Goal: Task Accomplishment & Management: Manage account settings

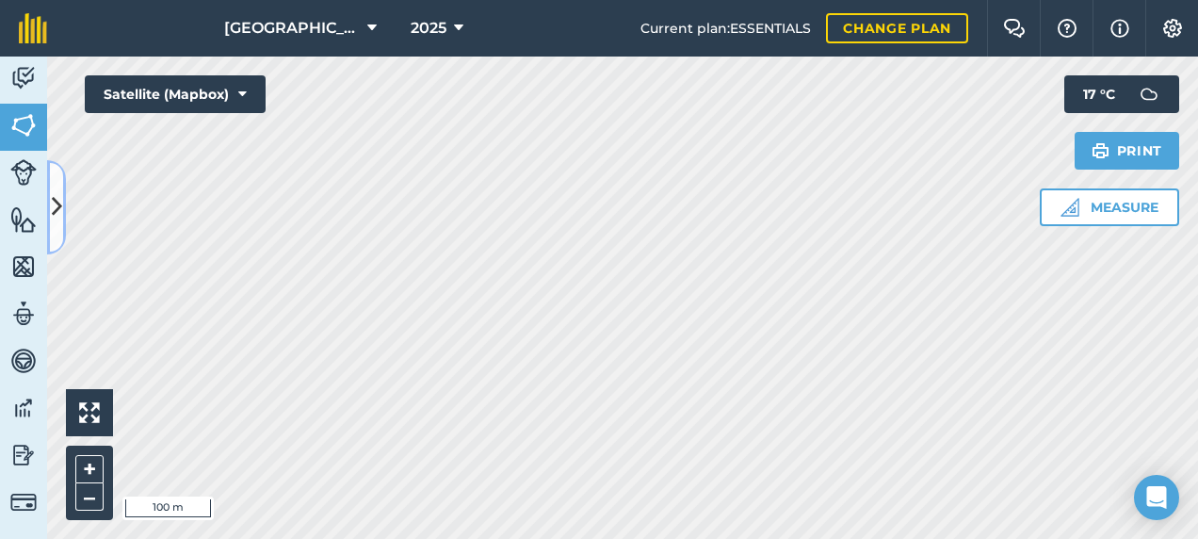
click at [61, 195] on icon at bounding box center [57, 206] width 10 height 33
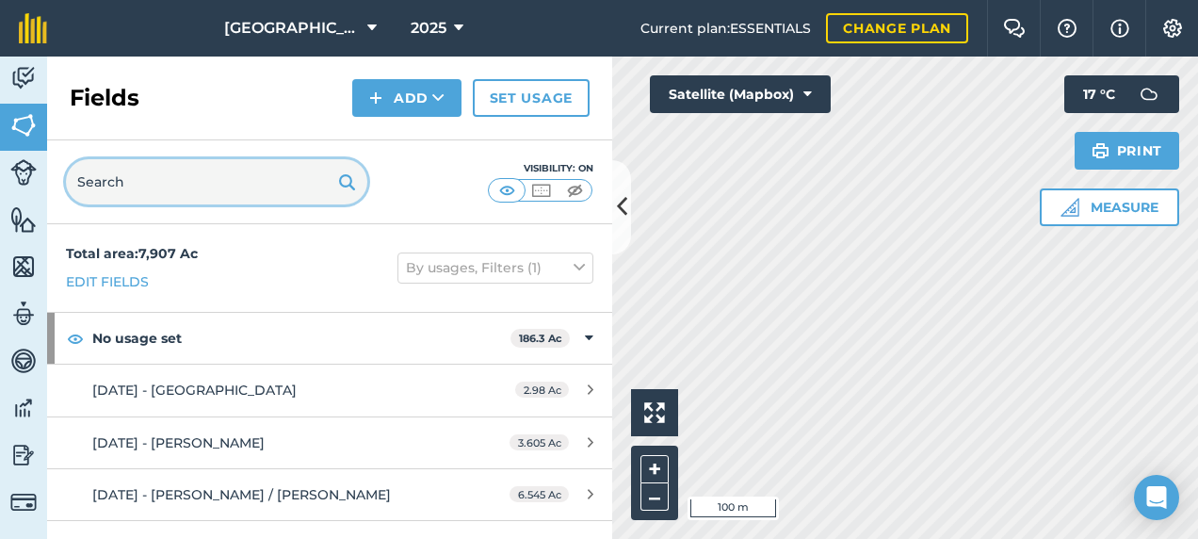
drag, startPoint x: 132, startPoint y: 186, endPoint x: 6, endPoint y: 196, distance: 126.5
click at [7, 194] on div "Activity Fields Livestock Features Maps Team Vehicles Data Reporting Billing Tu…" at bounding box center [599, 297] width 1198 height 482
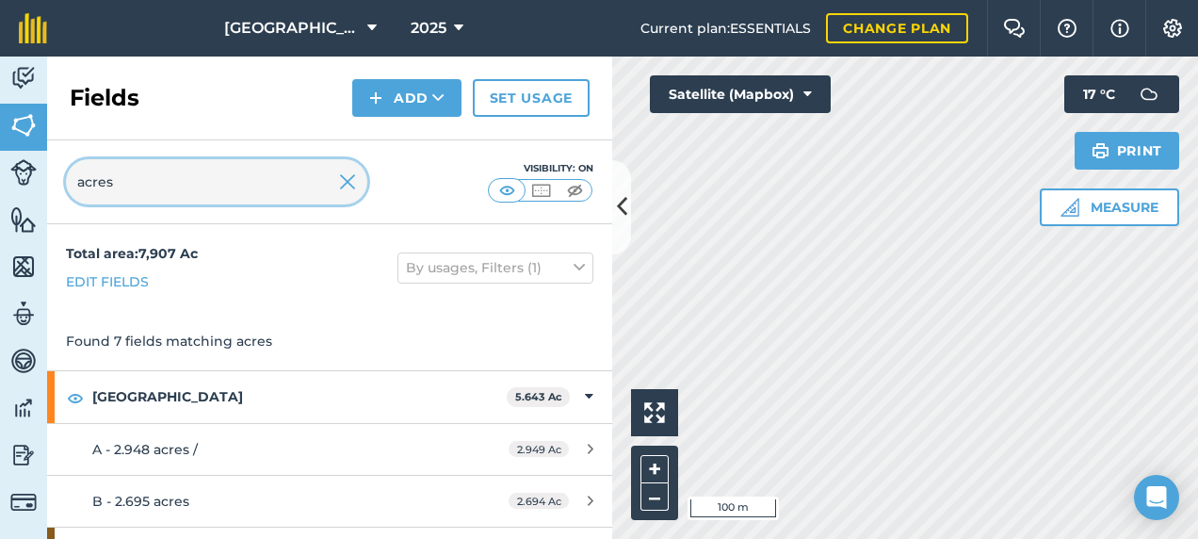
type input "acres"
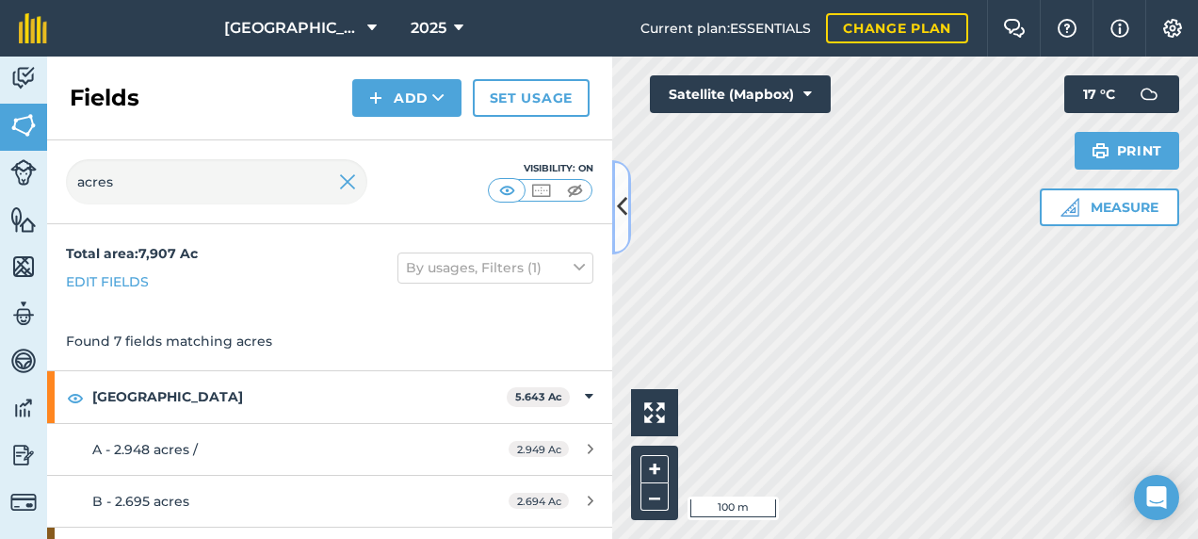
click at [627, 217] on button at bounding box center [621, 207] width 19 height 94
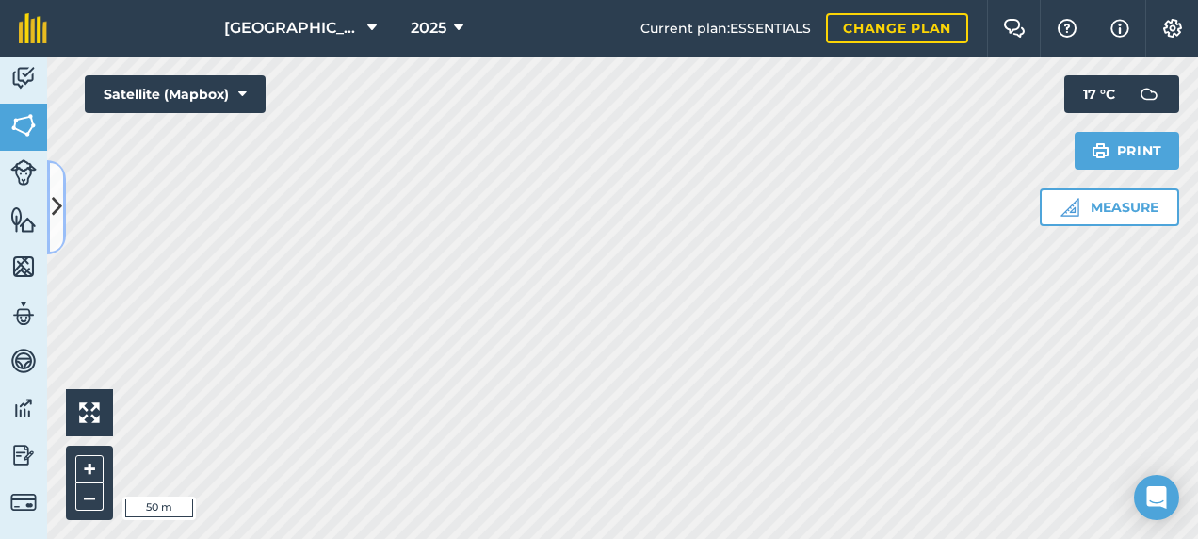
click at [55, 229] on button at bounding box center [56, 207] width 19 height 94
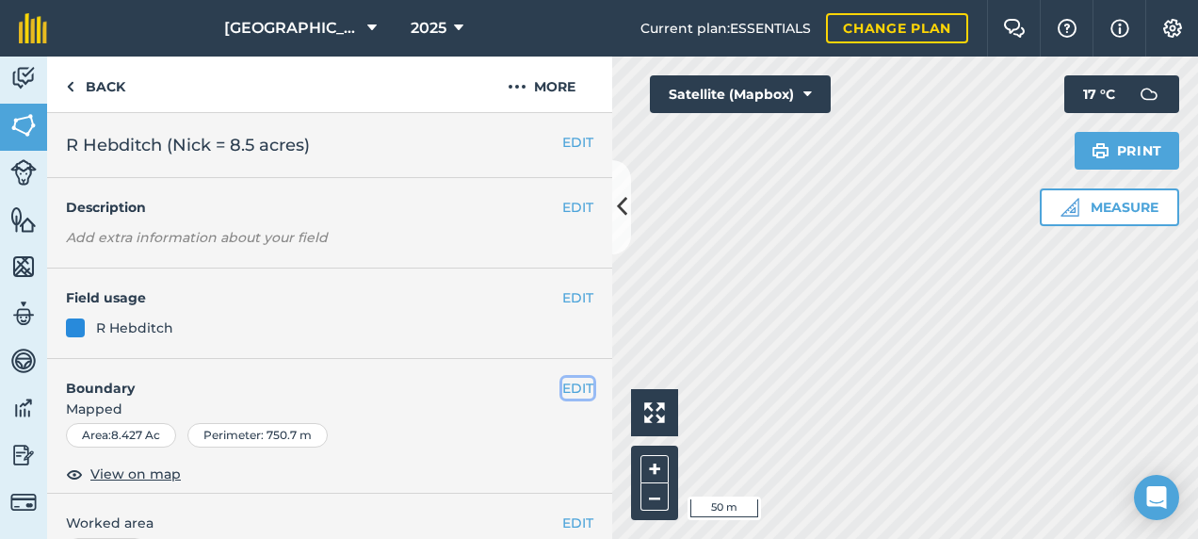
click at [563, 389] on button "EDIT" at bounding box center [577, 388] width 31 height 21
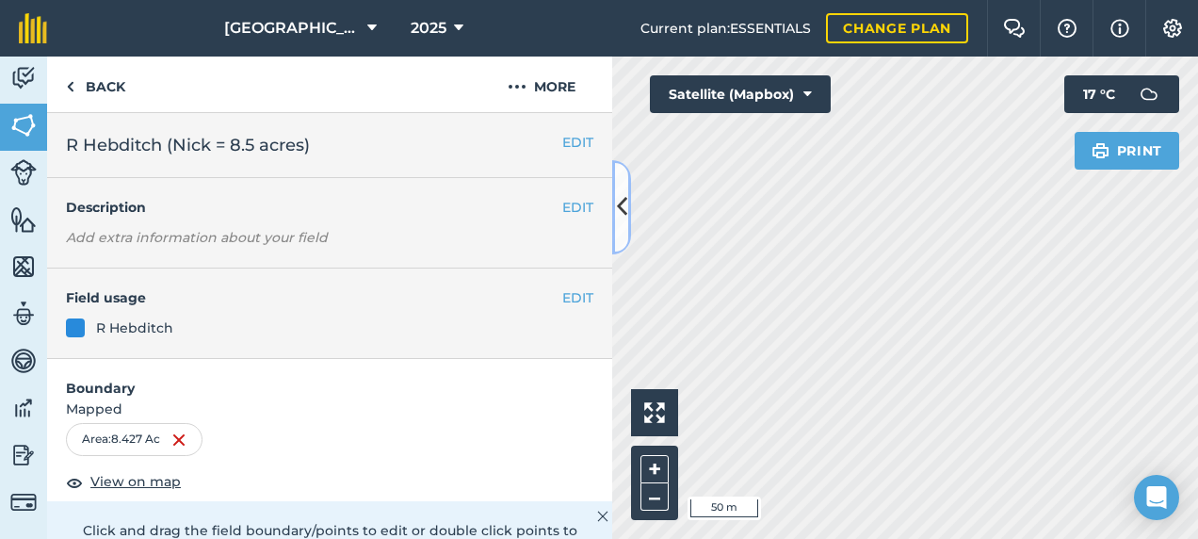
click at [617, 214] on icon at bounding box center [622, 206] width 10 height 33
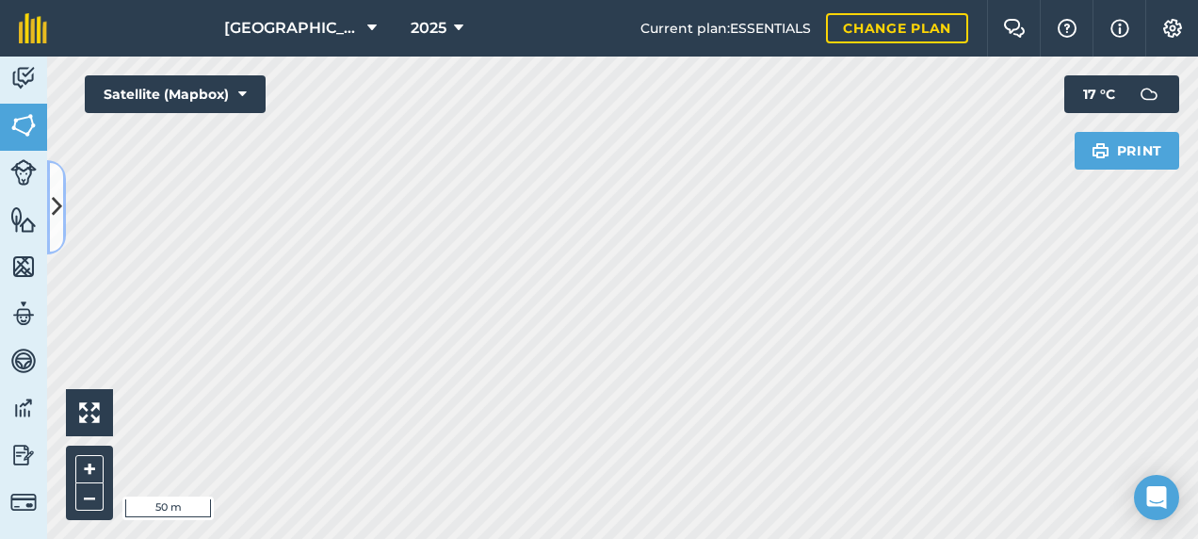
click at [52, 209] on icon at bounding box center [57, 206] width 10 height 33
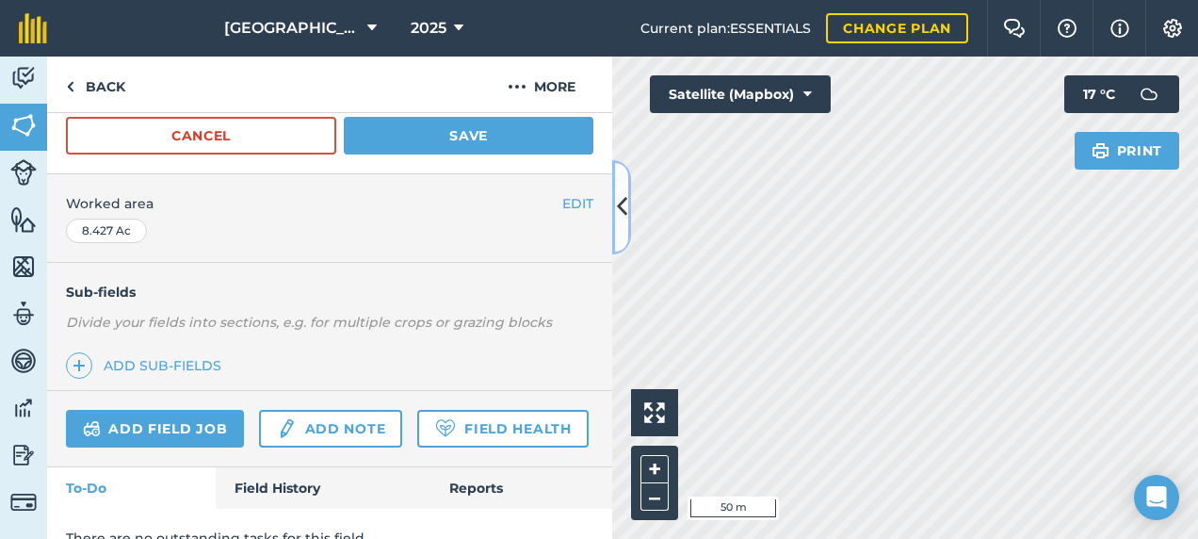
scroll to position [461, 0]
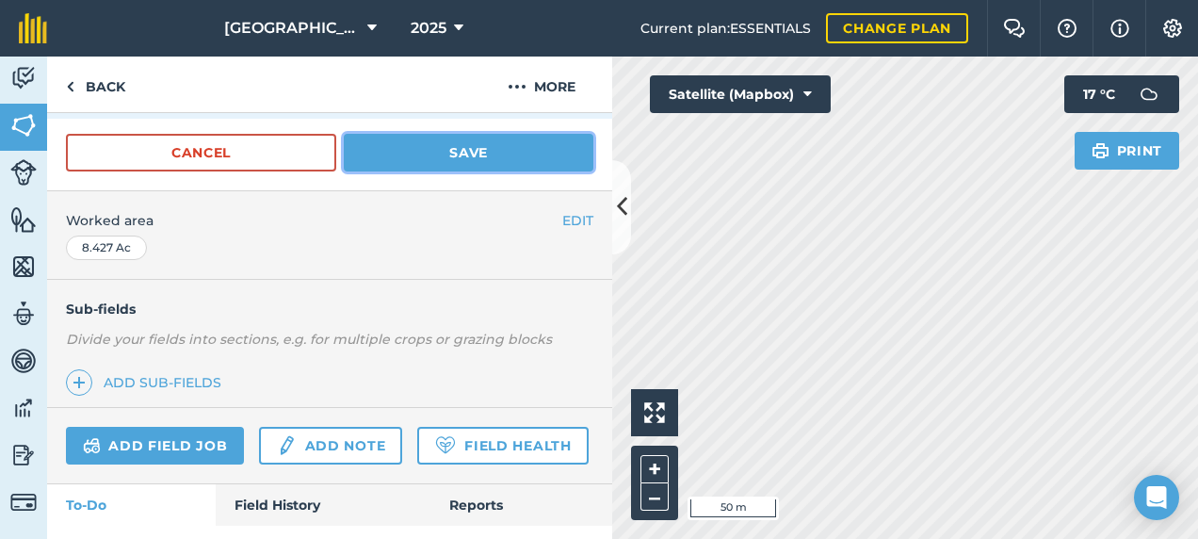
click at [490, 156] on button "Save" at bounding box center [469, 153] width 250 height 38
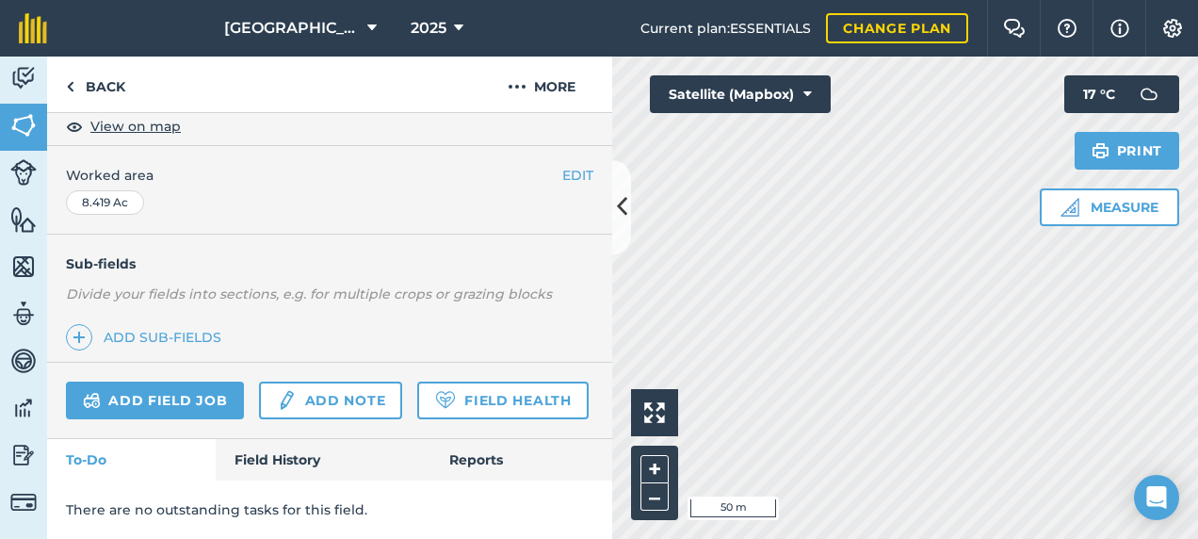
scroll to position [395, 0]
click at [625, 218] on icon at bounding box center [622, 206] width 10 height 33
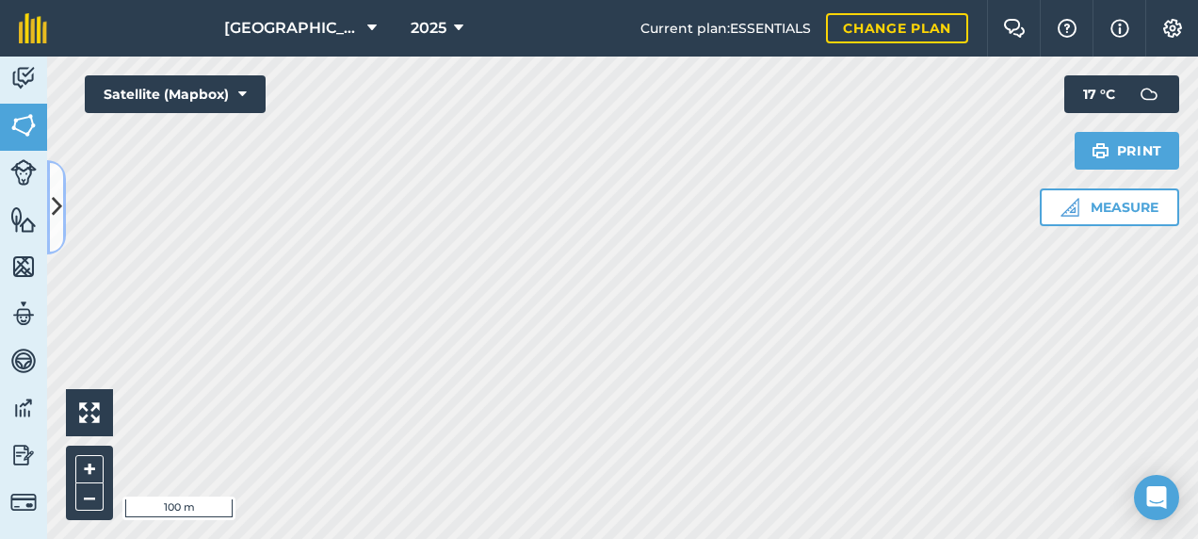
click at [64, 185] on button at bounding box center [56, 207] width 19 height 94
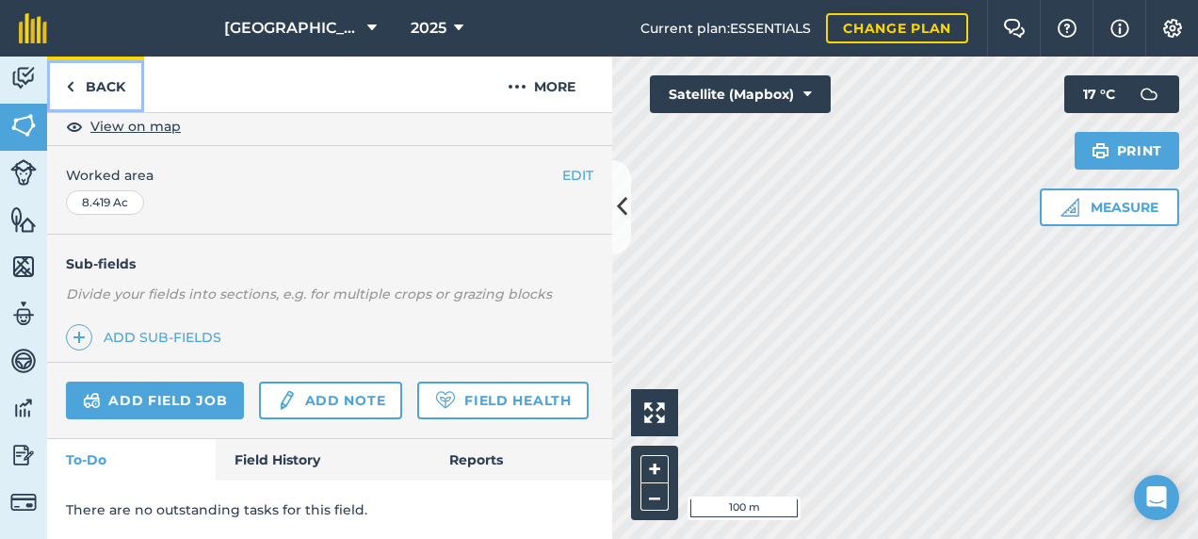
click at [100, 87] on link "Back" at bounding box center [95, 84] width 97 height 56
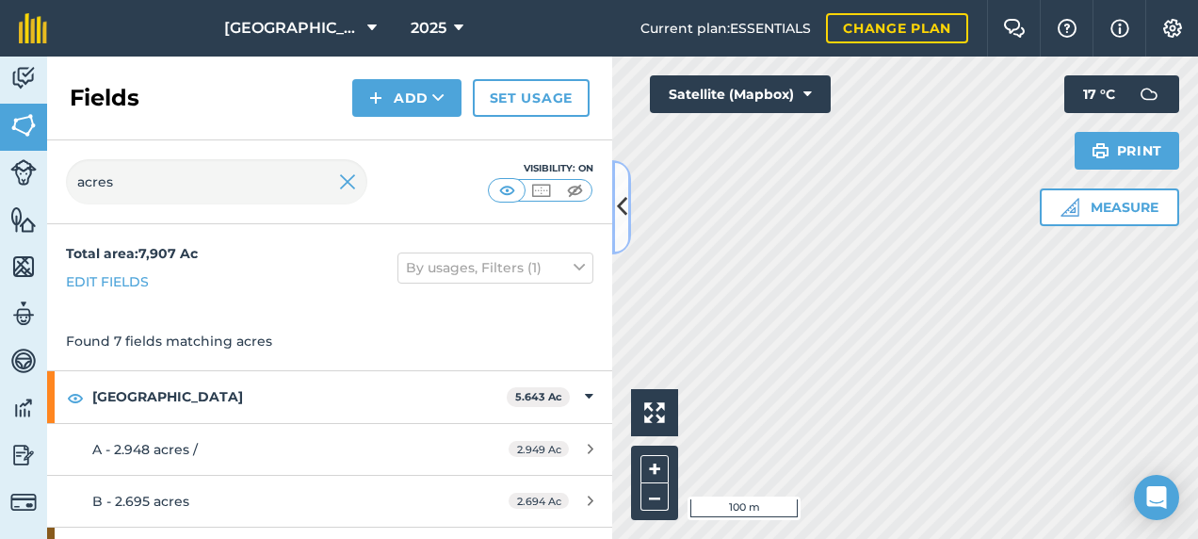
click at [621, 206] on icon at bounding box center [622, 206] width 10 height 33
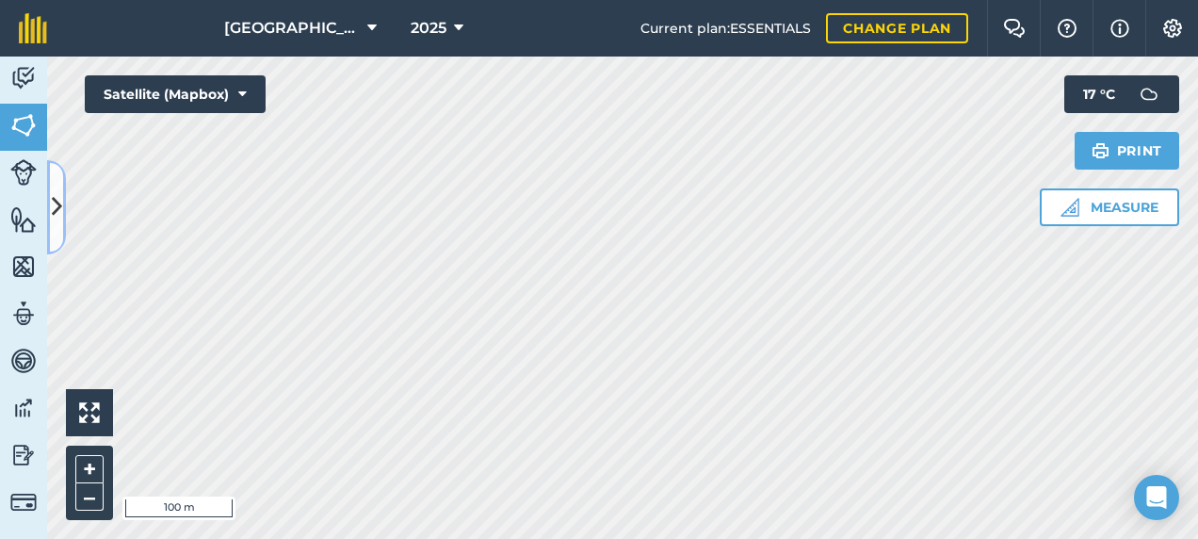
click at [52, 211] on icon at bounding box center [57, 206] width 10 height 33
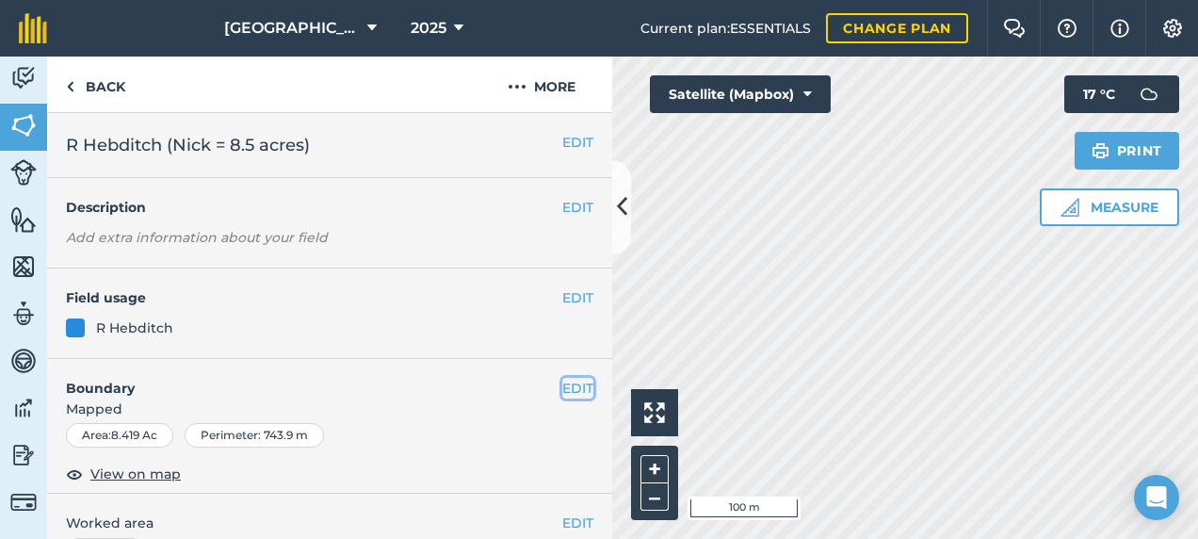
click at [562, 380] on button "EDIT" at bounding box center [577, 388] width 31 height 21
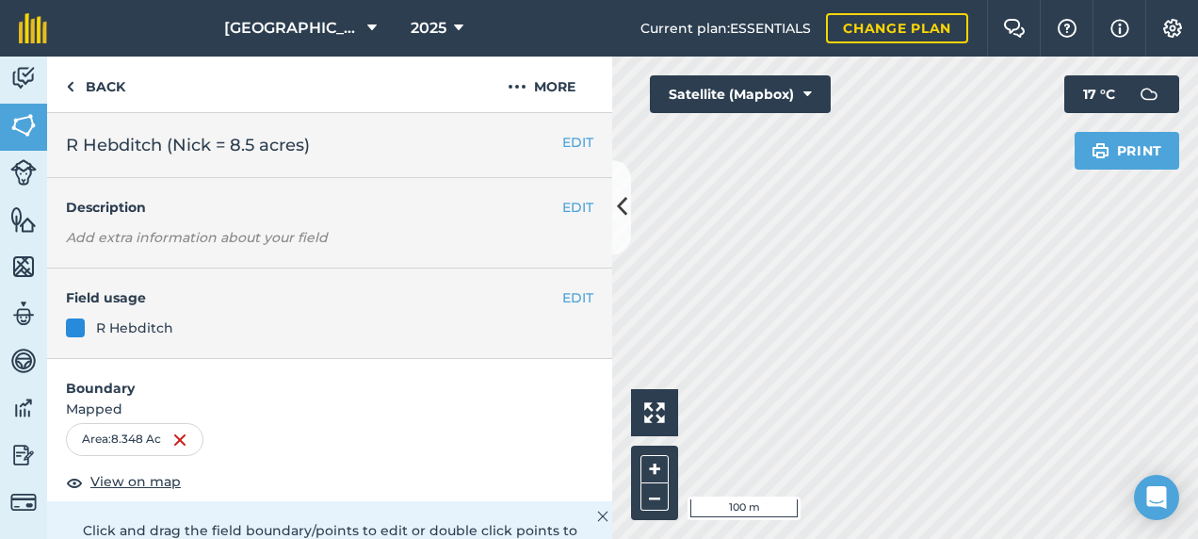
scroll to position [471, 0]
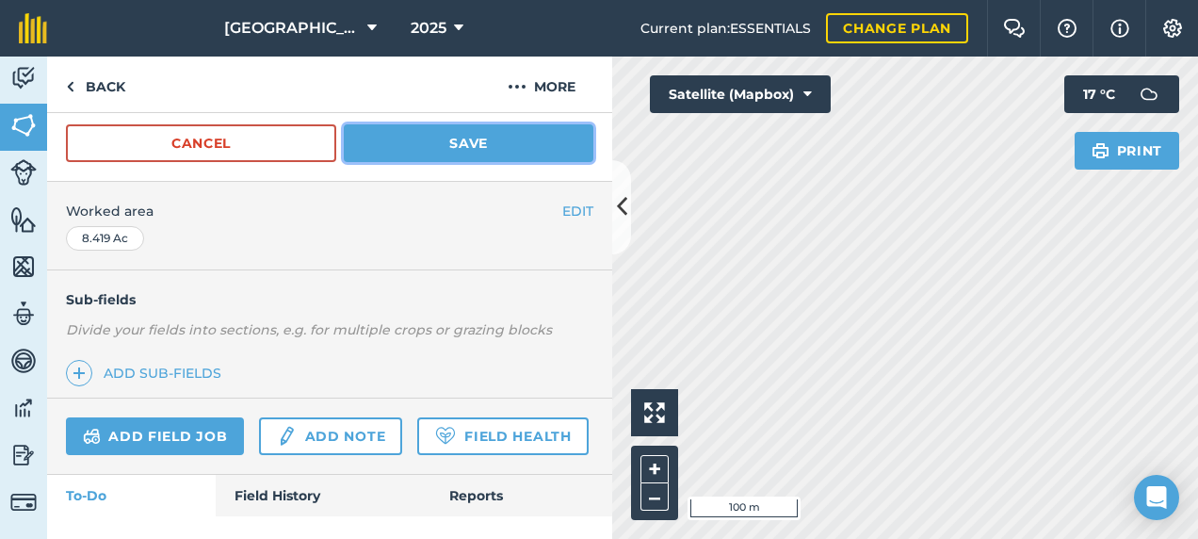
click at [407, 153] on button "Save" at bounding box center [469, 143] width 250 height 38
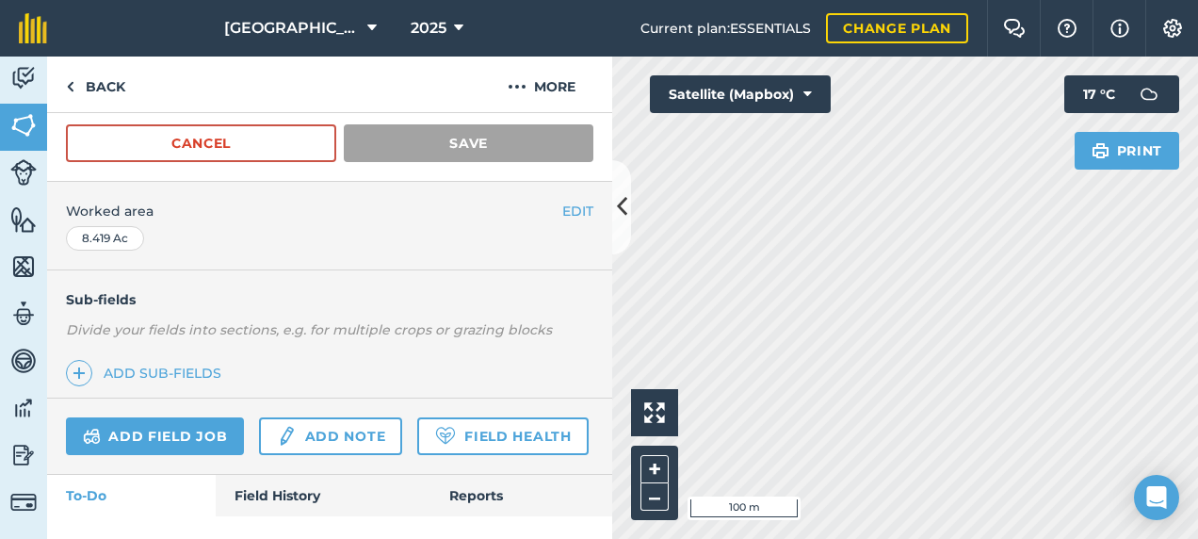
scroll to position [395, 0]
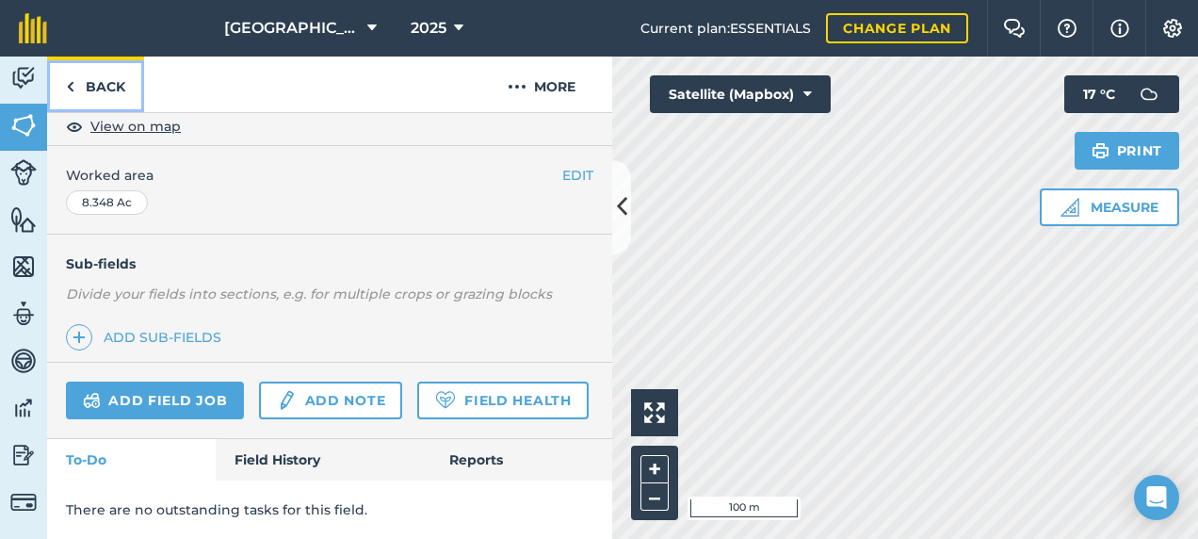
click at [108, 94] on link "Back" at bounding box center [95, 84] width 97 height 56
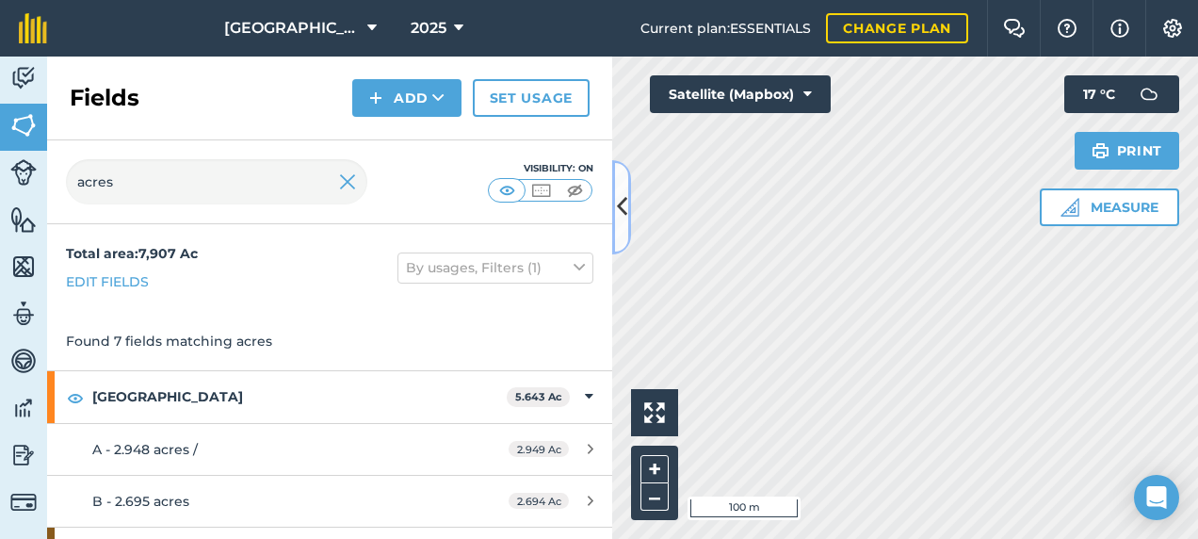
click at [627, 204] on button at bounding box center [621, 207] width 19 height 94
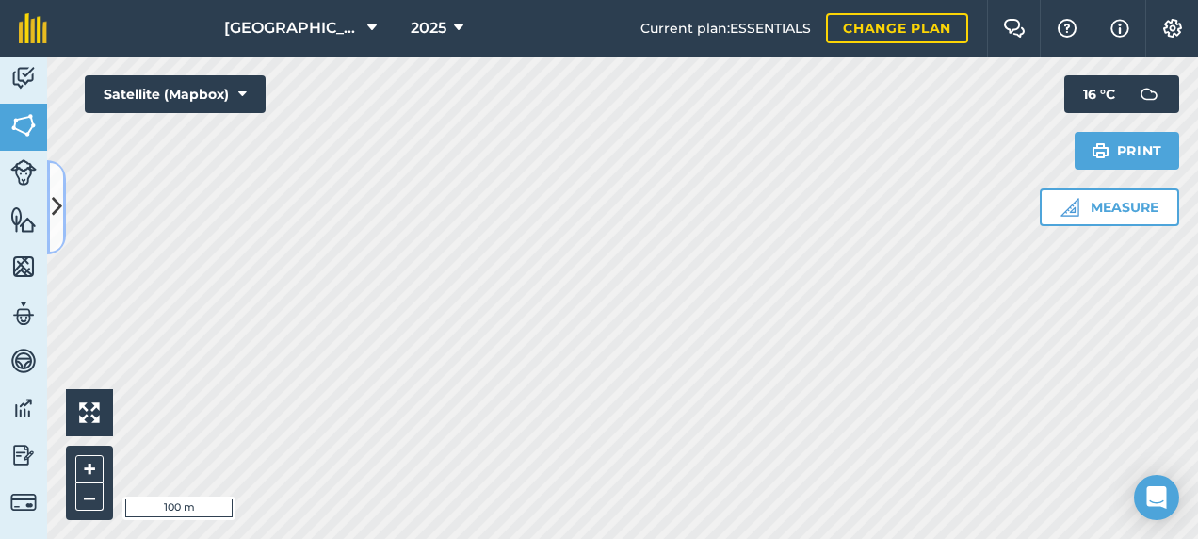
click at [64, 190] on button at bounding box center [56, 207] width 19 height 94
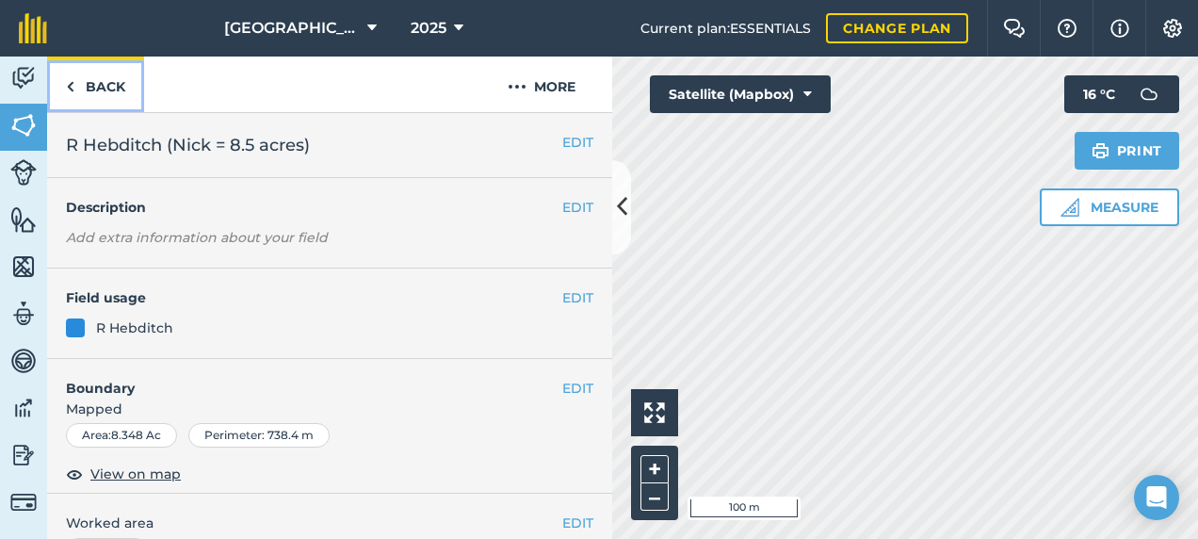
click at [119, 83] on link "Back" at bounding box center [95, 84] width 97 height 56
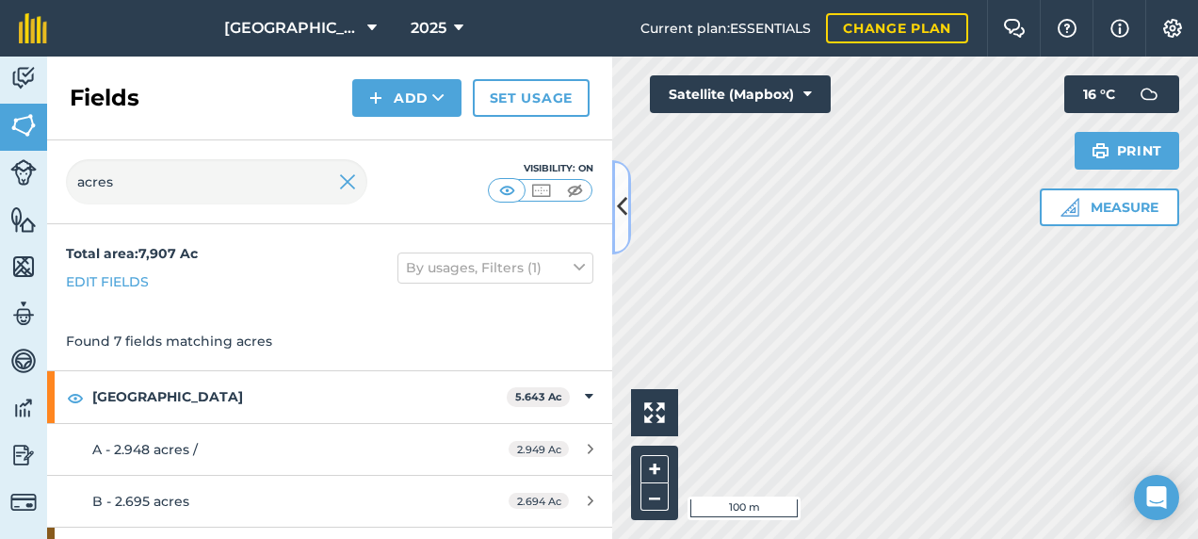
click at [621, 207] on icon at bounding box center [622, 206] width 10 height 33
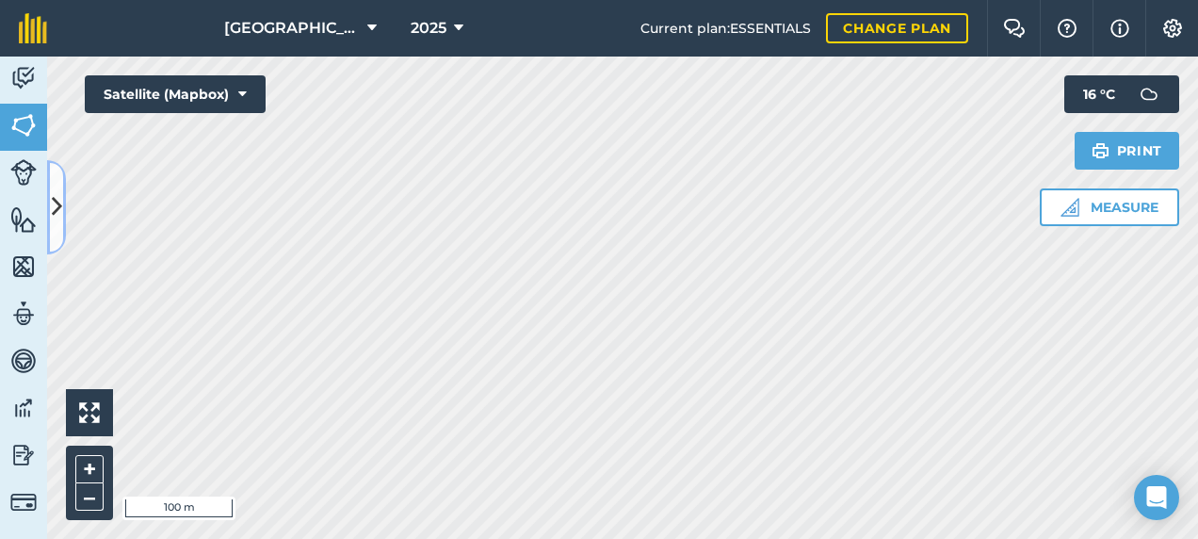
click at [57, 206] on icon at bounding box center [57, 206] width 10 height 33
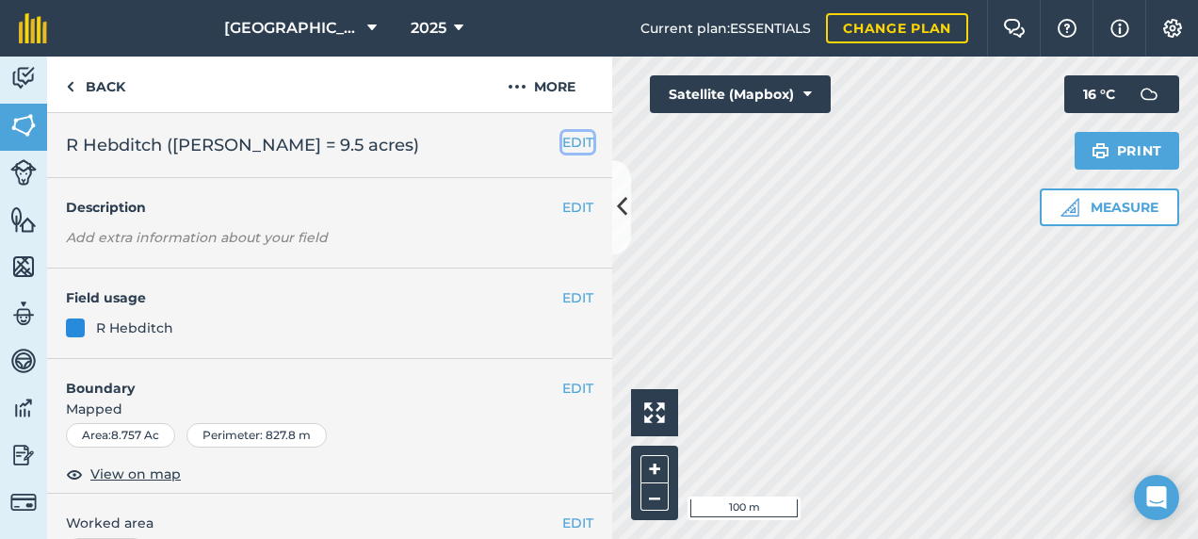
click at [562, 138] on button "EDIT" at bounding box center [577, 142] width 31 height 21
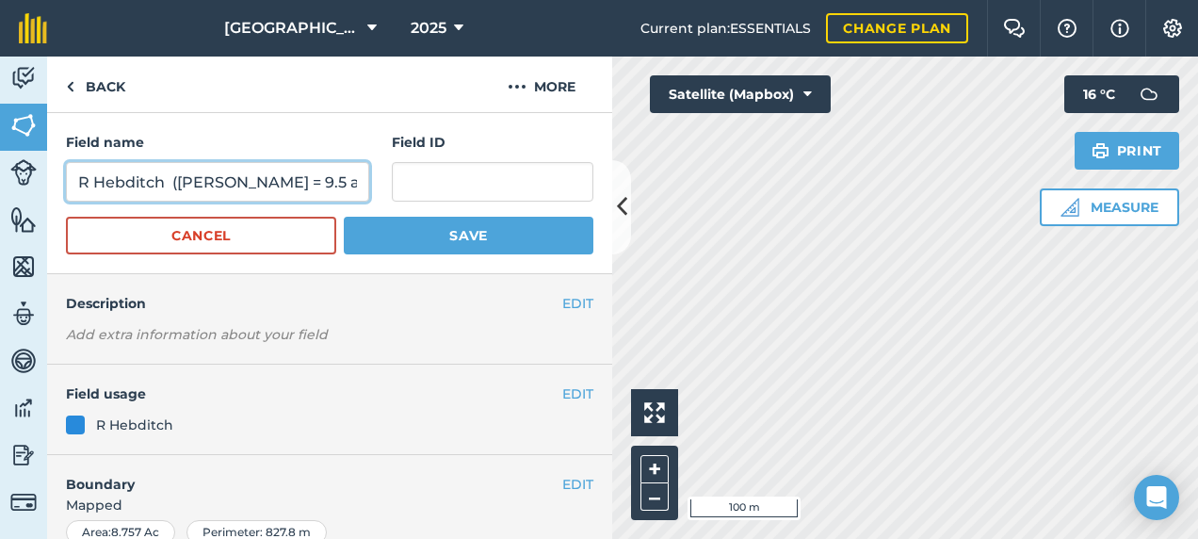
click at [303, 178] on input "R Hebditch ([PERSON_NAME] = 9.5 acres)" at bounding box center [217, 182] width 303 height 40
type input "R Hebditch ([PERSON_NAME])"
click at [344, 217] on button "Save" at bounding box center [469, 236] width 250 height 38
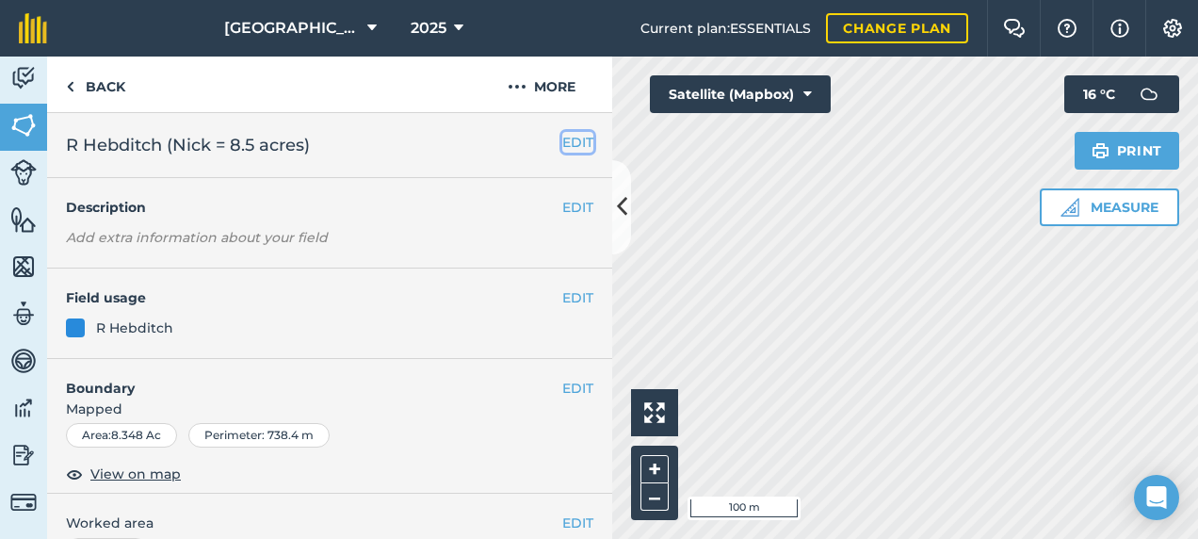
click at [562, 139] on button "EDIT" at bounding box center [577, 142] width 31 height 21
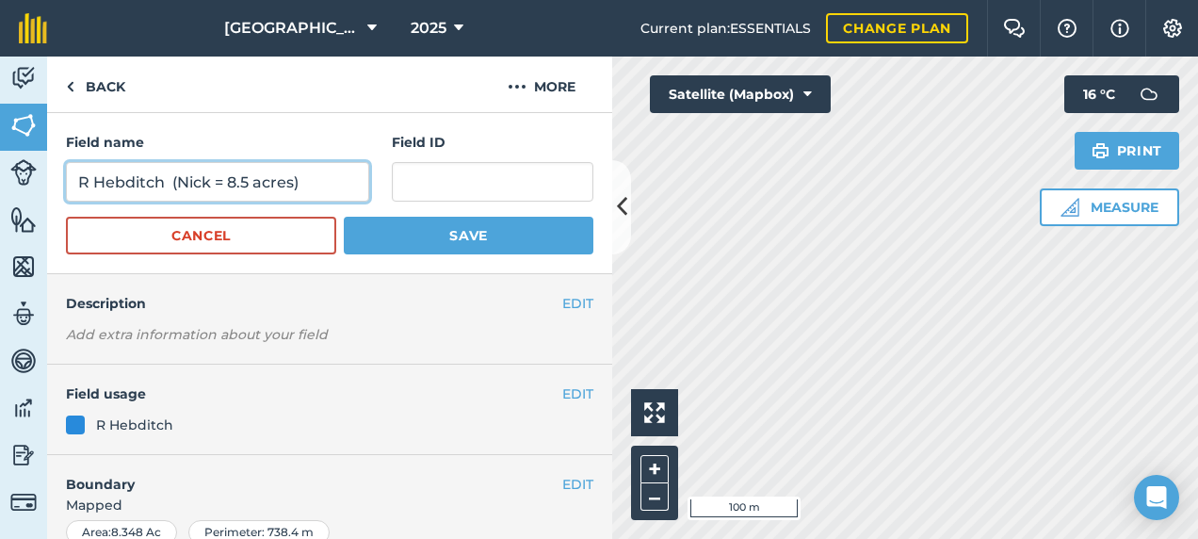
click at [294, 183] on input "R Hebditch (Nick = 8.5 acres)" at bounding box center [217, 182] width 303 height 40
type input "R Hebditch ([PERSON_NAME])"
click at [344, 217] on button "Save" at bounding box center [469, 236] width 250 height 38
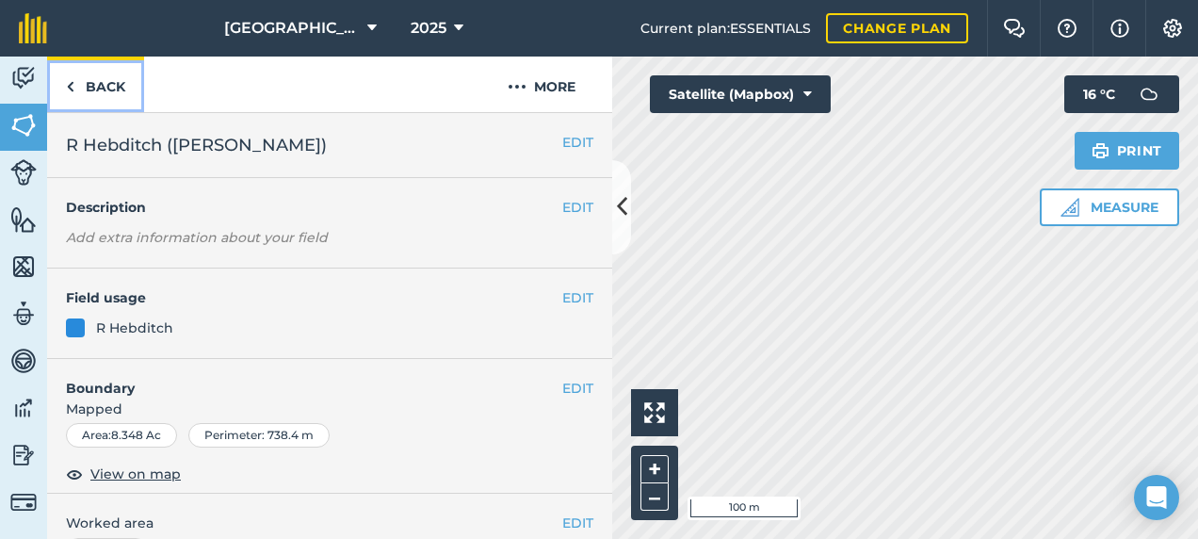
click at [100, 92] on link "Back" at bounding box center [95, 84] width 97 height 56
click at [90, 87] on link "Back" at bounding box center [95, 84] width 97 height 56
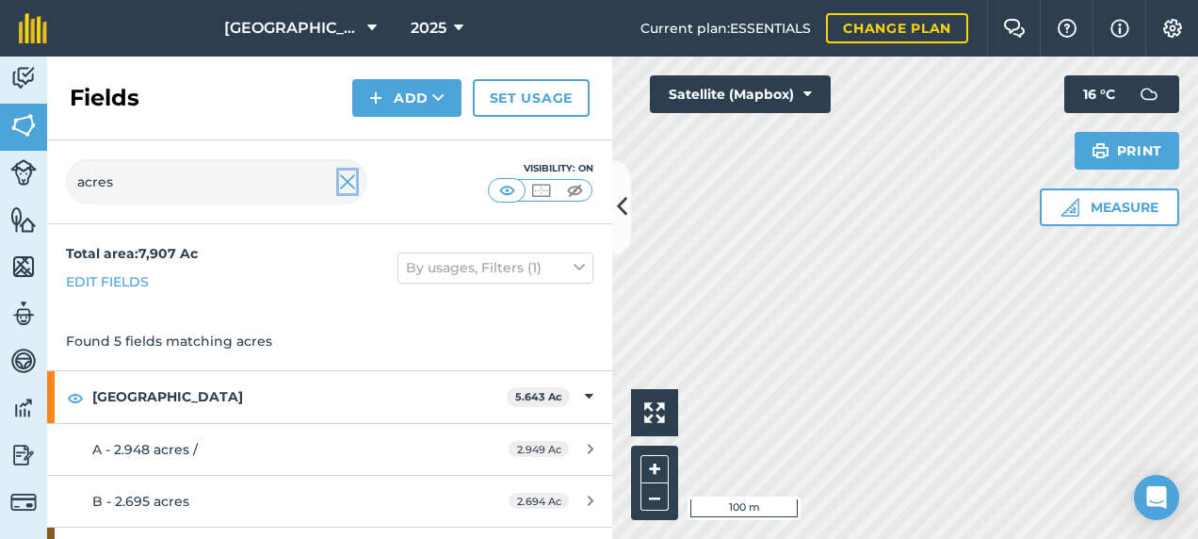
click at [345, 185] on img at bounding box center [347, 181] width 17 height 23
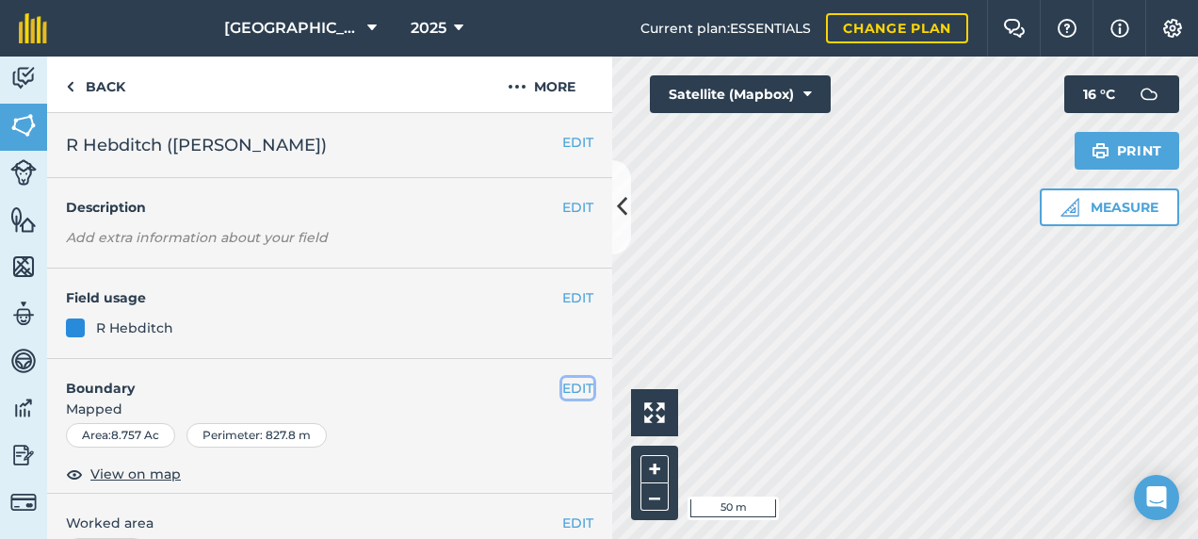
click at [562, 389] on button "EDIT" at bounding box center [577, 388] width 31 height 21
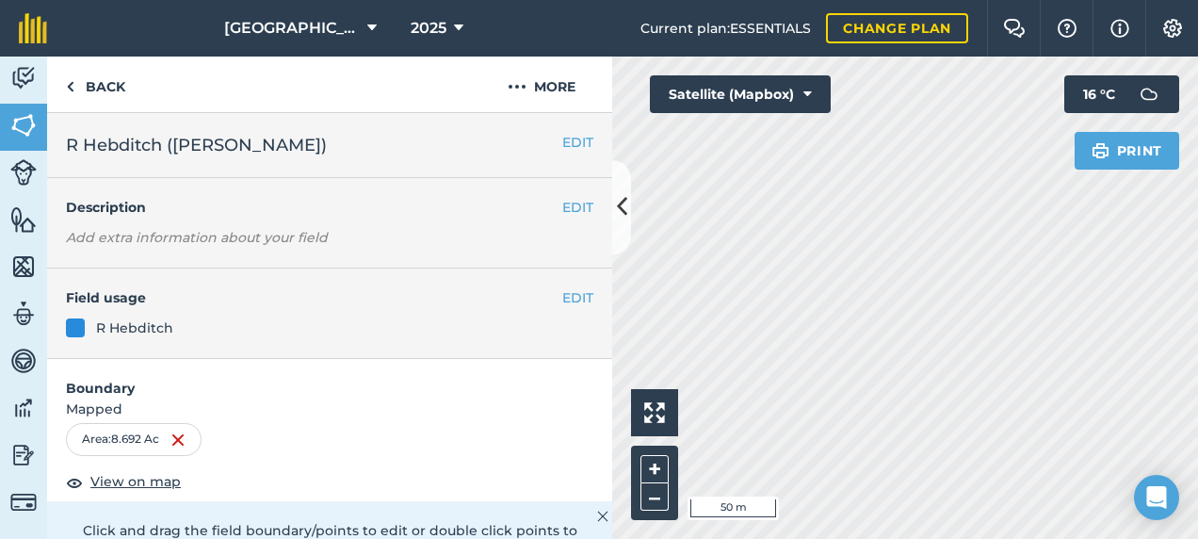
scroll to position [377, 0]
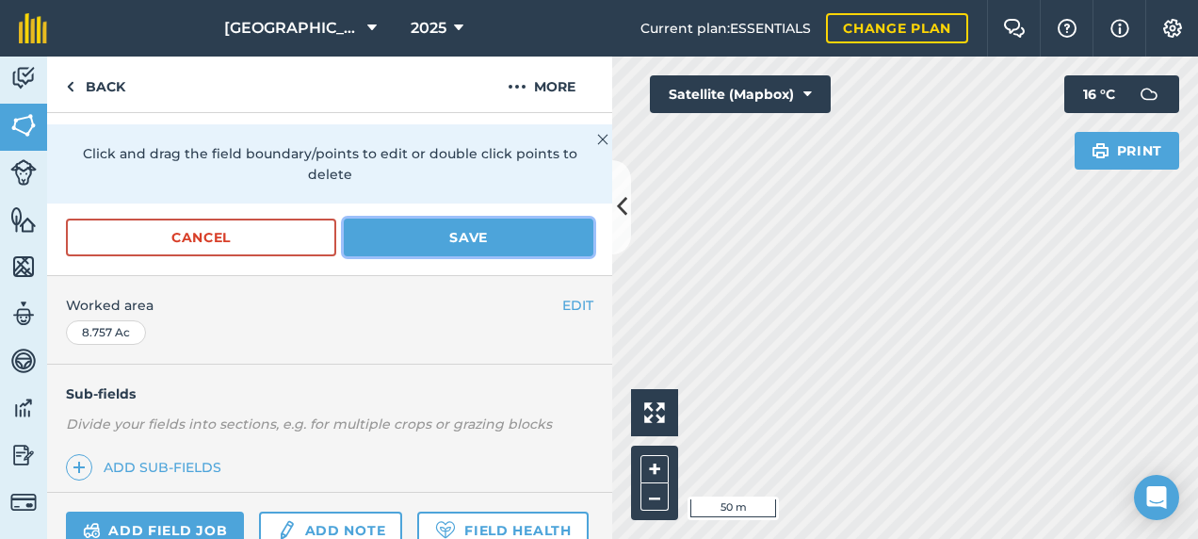
click at [397, 228] on button "Save" at bounding box center [469, 237] width 250 height 38
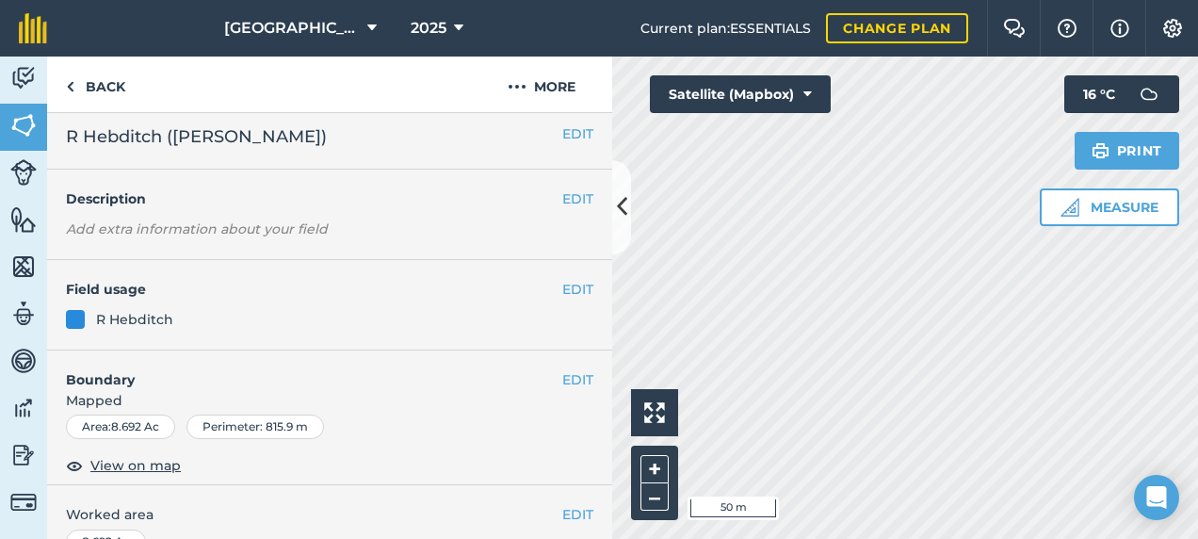
scroll to position [0, 0]
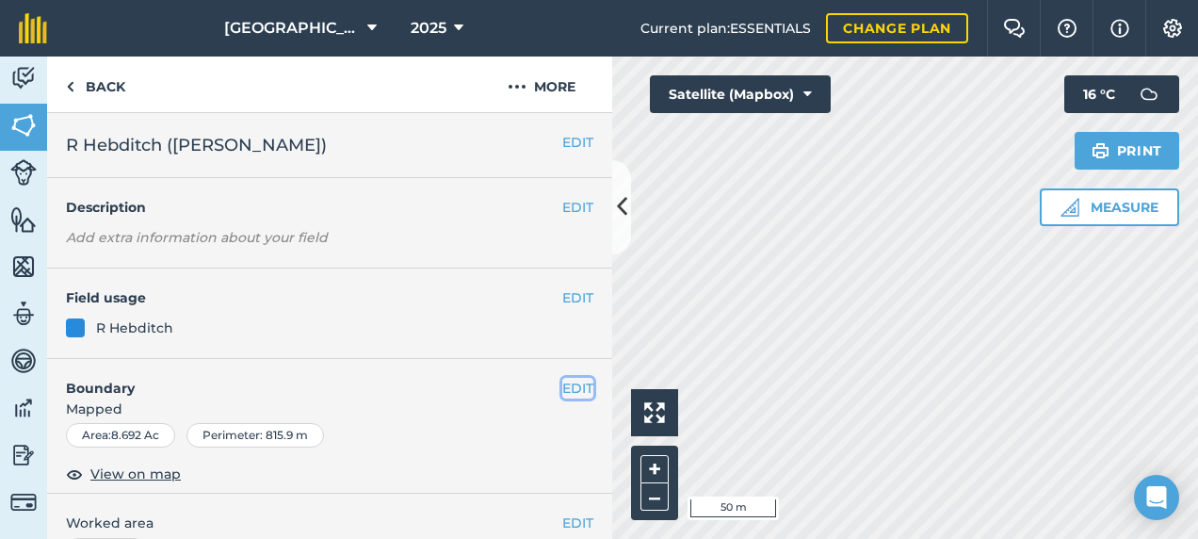
click at [562, 382] on button "EDIT" at bounding box center [577, 388] width 31 height 21
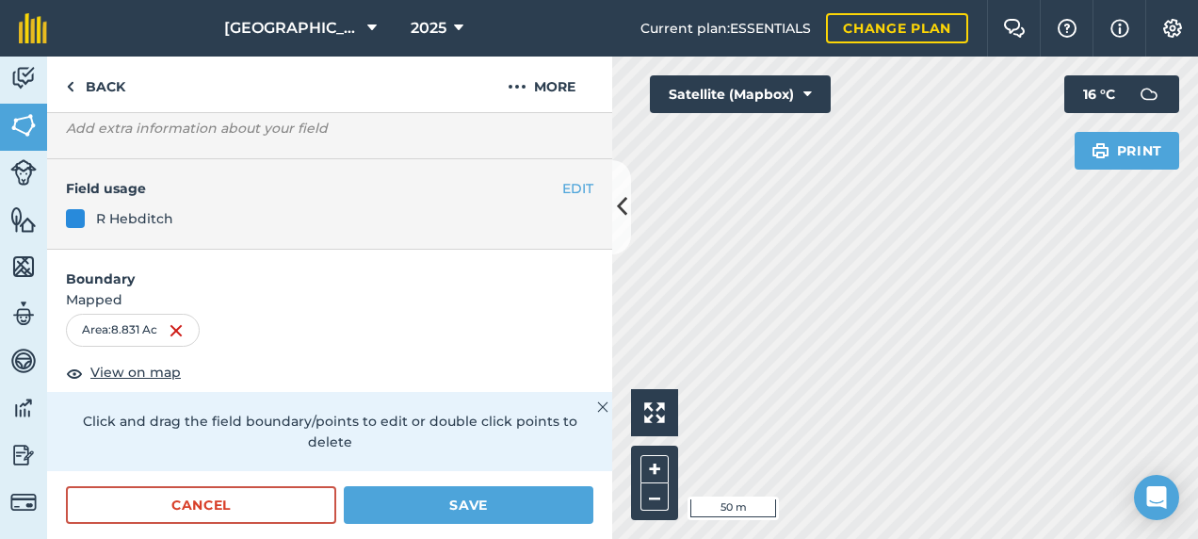
scroll to position [282, 0]
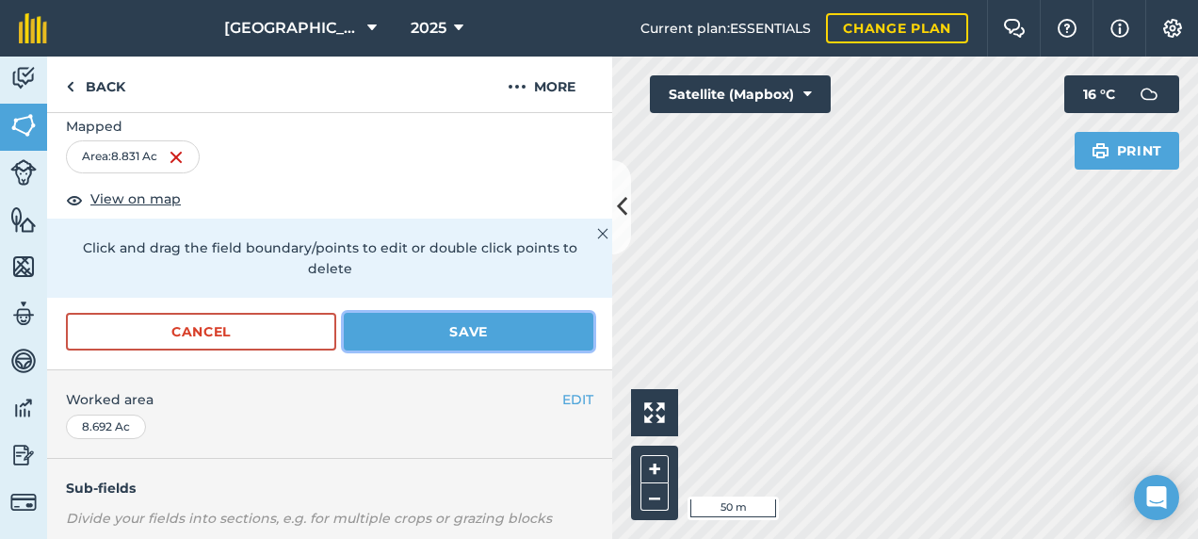
click at [466, 329] on button "Save" at bounding box center [469, 332] width 250 height 38
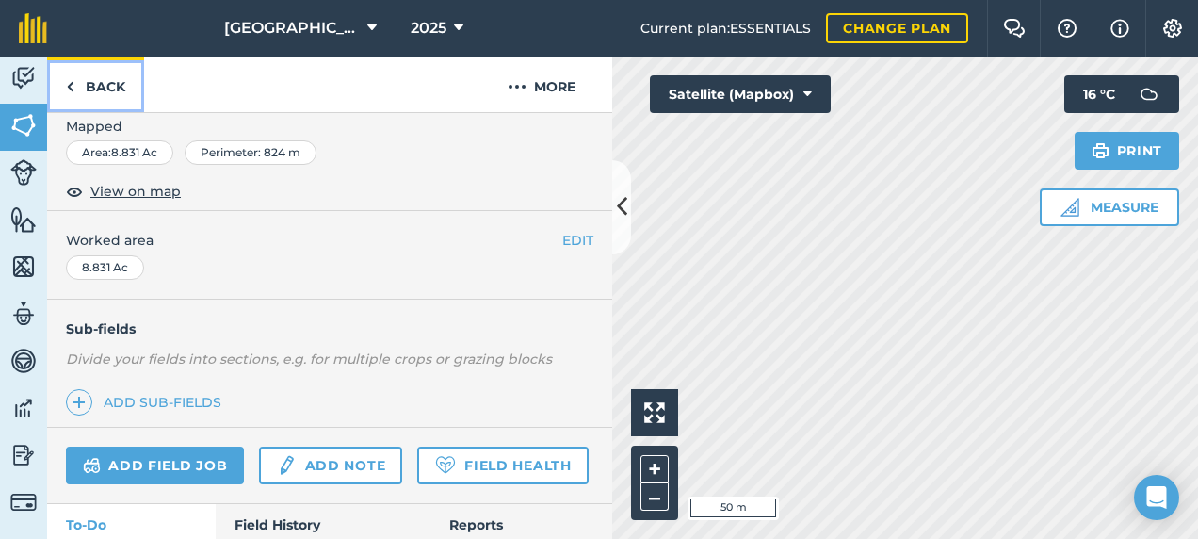
click at [112, 98] on link "Back" at bounding box center [95, 84] width 97 height 56
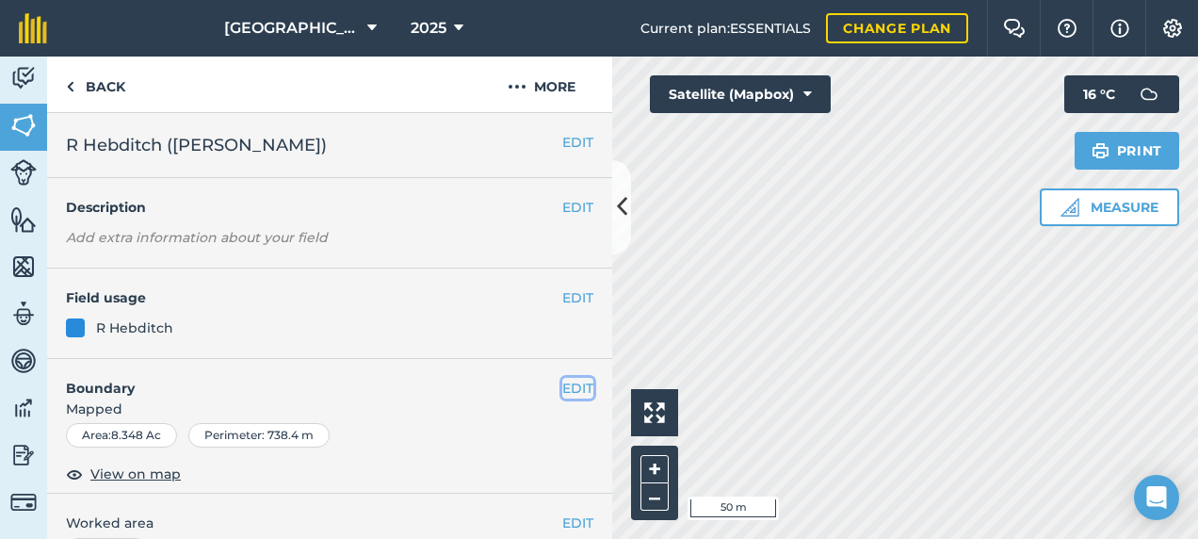
click at [574, 392] on button "EDIT" at bounding box center [577, 388] width 31 height 21
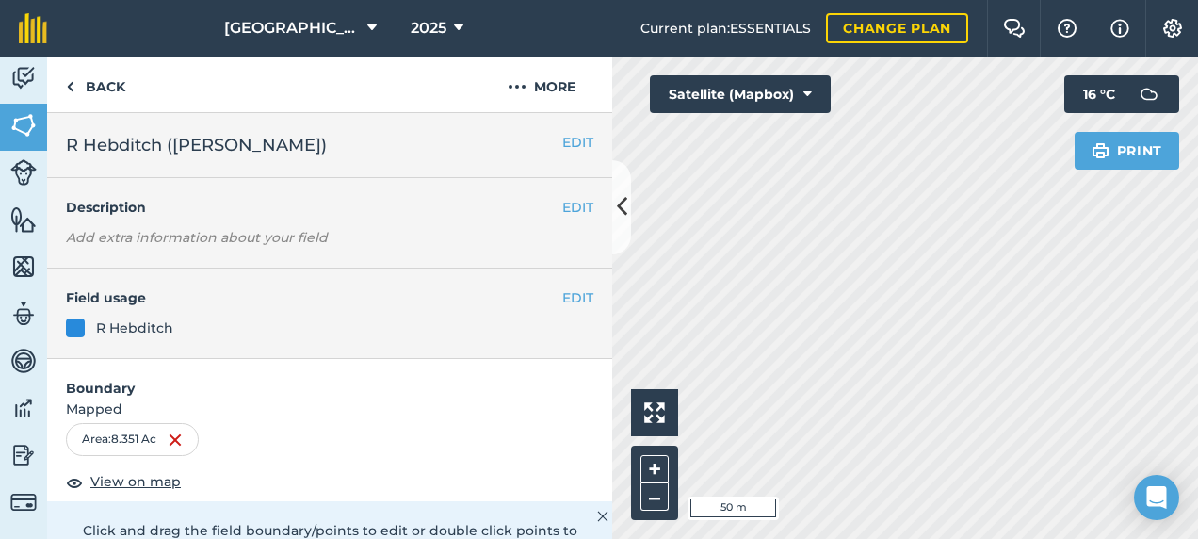
click at [967, 538] on html "Footlands Farm 2025 Current plan : ESSENTIALS Change plan Farm Chat Help Info S…" at bounding box center [599, 269] width 1198 height 539
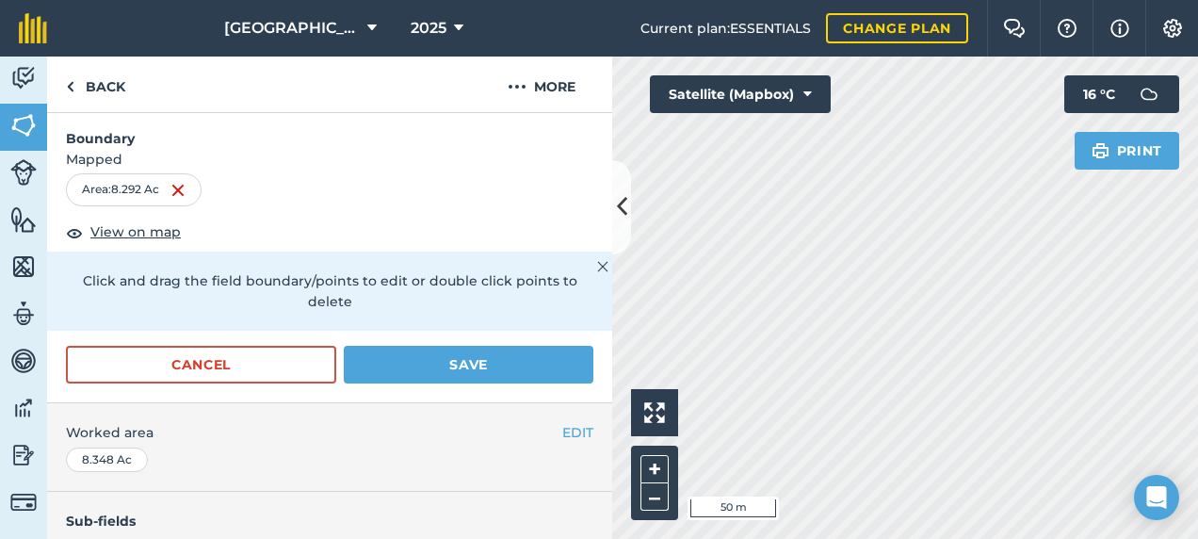
scroll to position [282, 0]
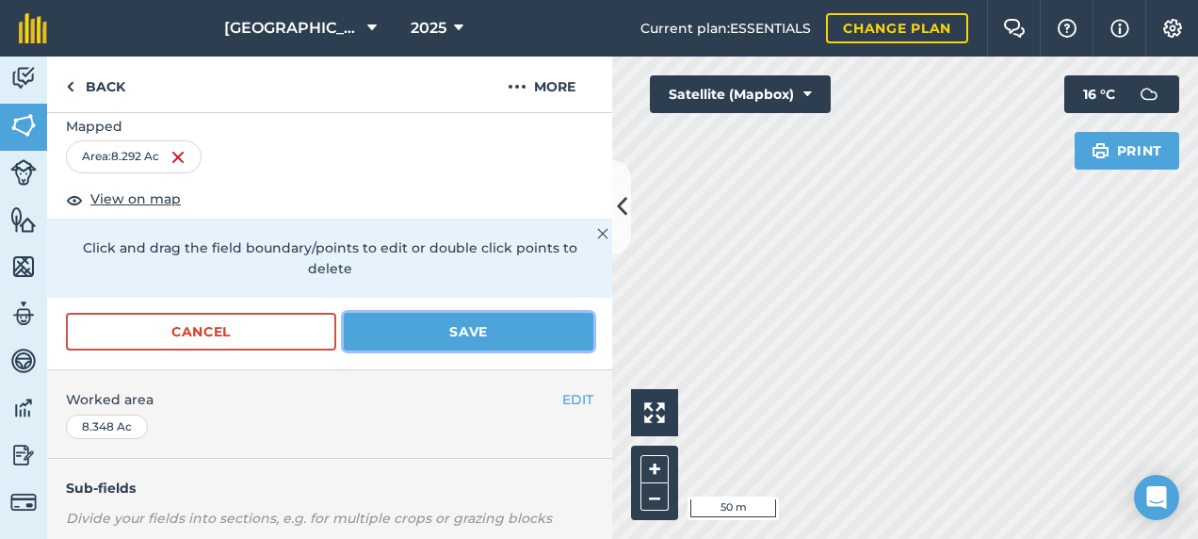
click at [411, 330] on button "Save" at bounding box center [469, 332] width 250 height 38
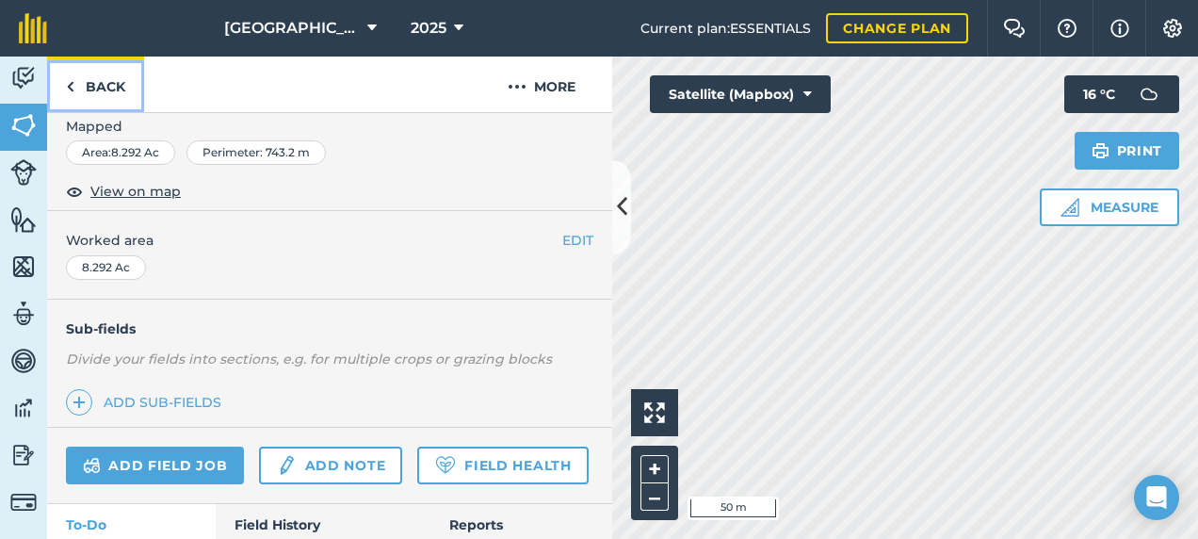
click at [120, 83] on link "Back" at bounding box center [95, 84] width 97 height 56
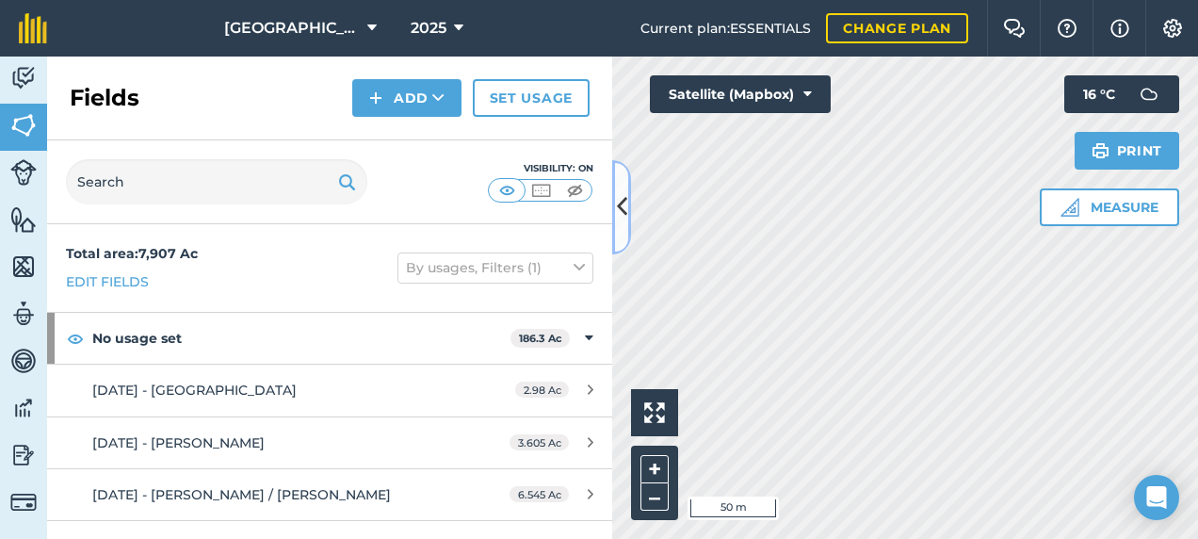
click at [618, 222] on icon at bounding box center [622, 206] width 10 height 33
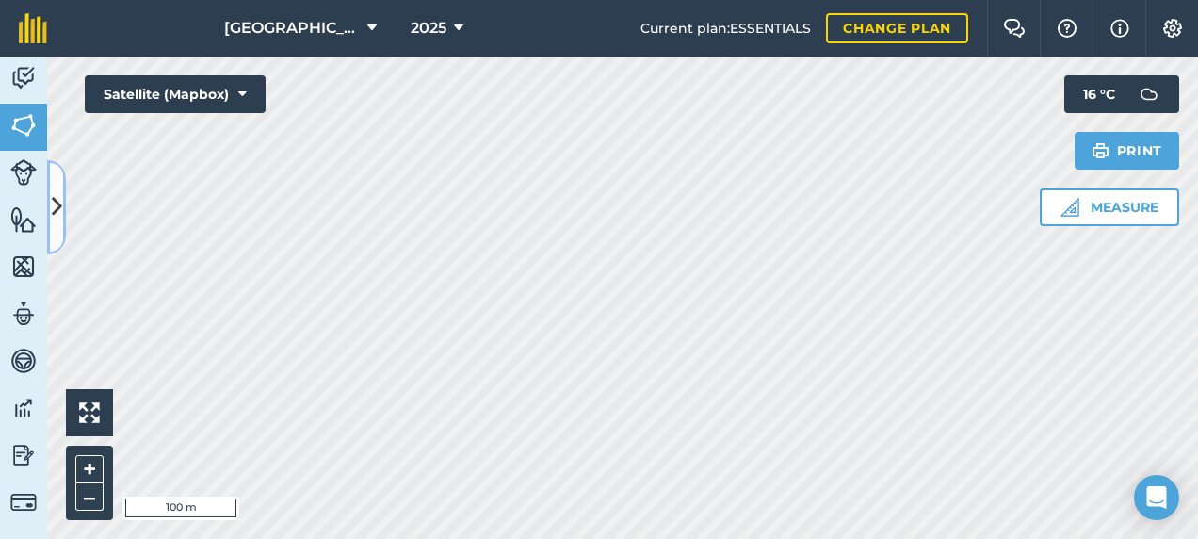
drag, startPoint x: 55, startPoint y: 200, endPoint x: 68, endPoint y: 194, distance: 14.3
click at [55, 200] on icon at bounding box center [57, 206] width 10 height 33
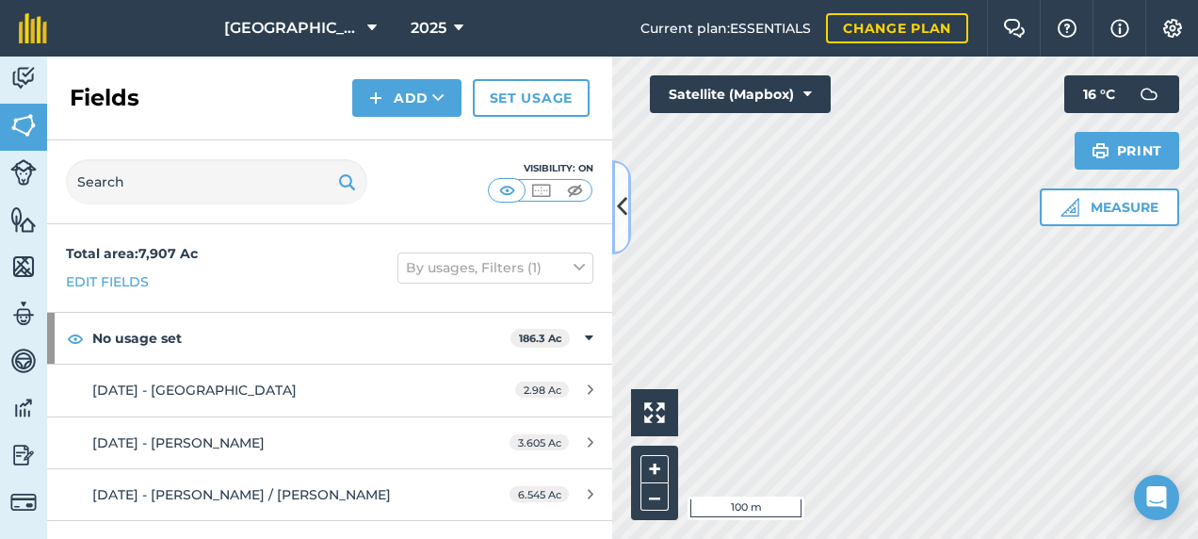
click at [626, 210] on icon at bounding box center [622, 206] width 10 height 33
